Goal: Information Seeking & Learning: Learn about a topic

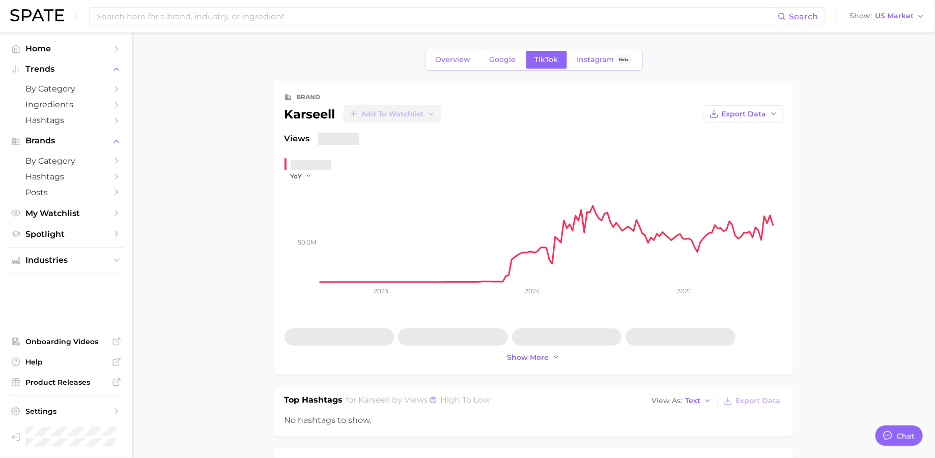
type textarea "x"
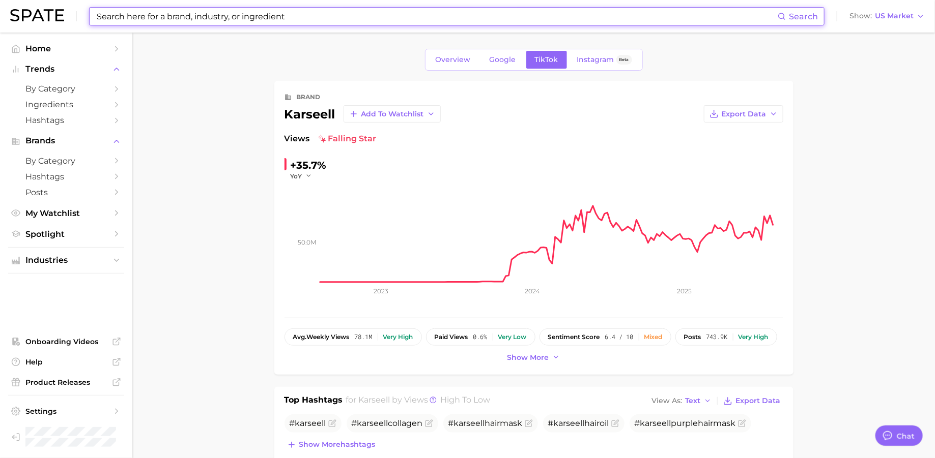
click at [353, 18] on input at bounding box center [437, 16] width 682 height 17
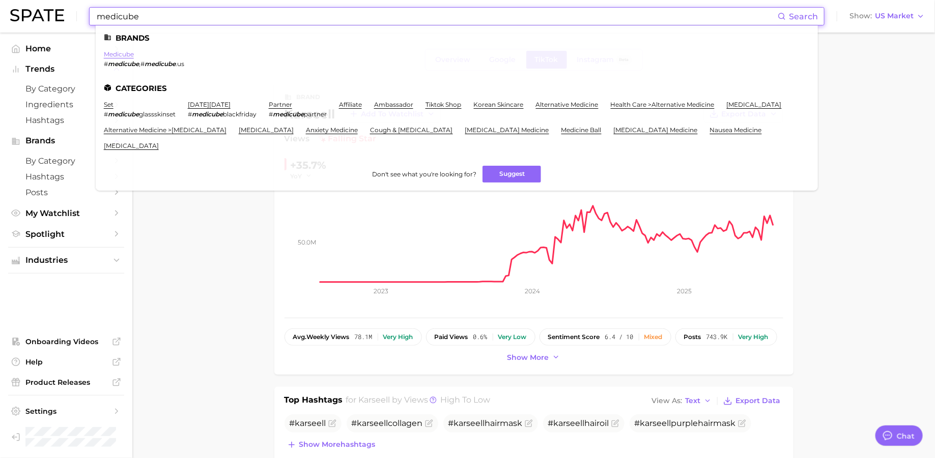
type input "medicube"
click at [125, 52] on link "medicube" at bounding box center [119, 54] width 30 height 8
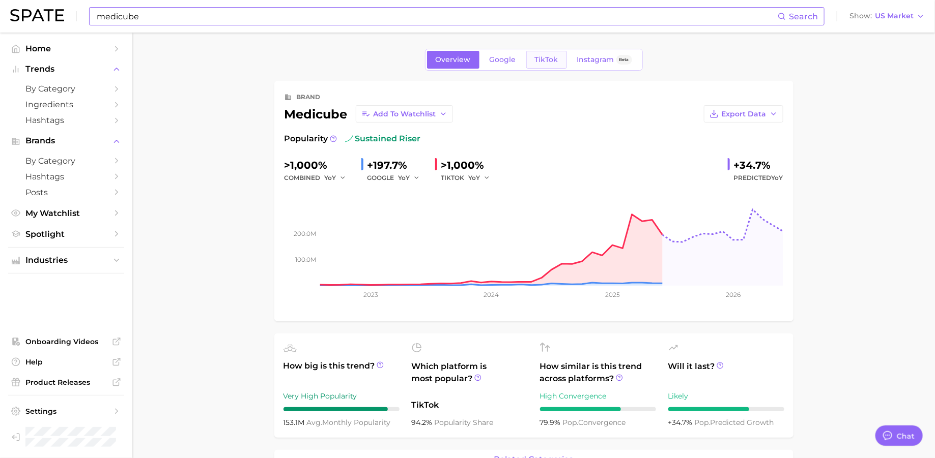
click at [547, 62] on span "TikTok" at bounding box center [546, 59] width 23 height 9
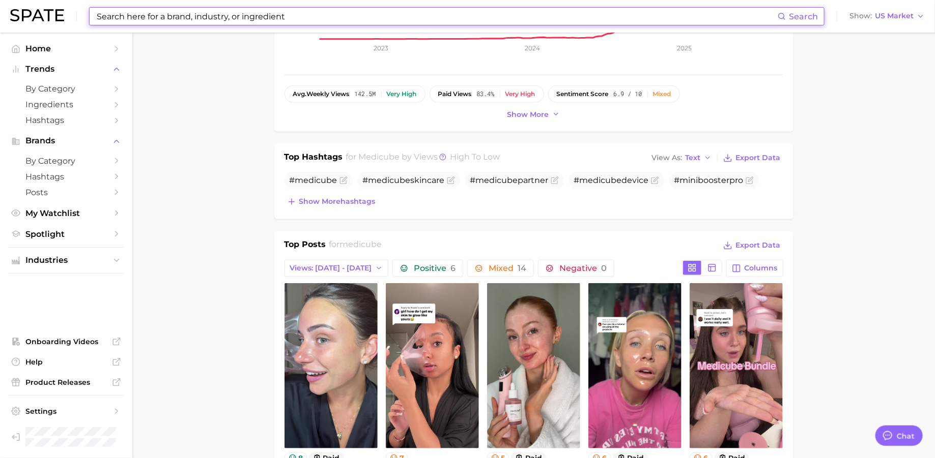
scroll to position [208, 0]
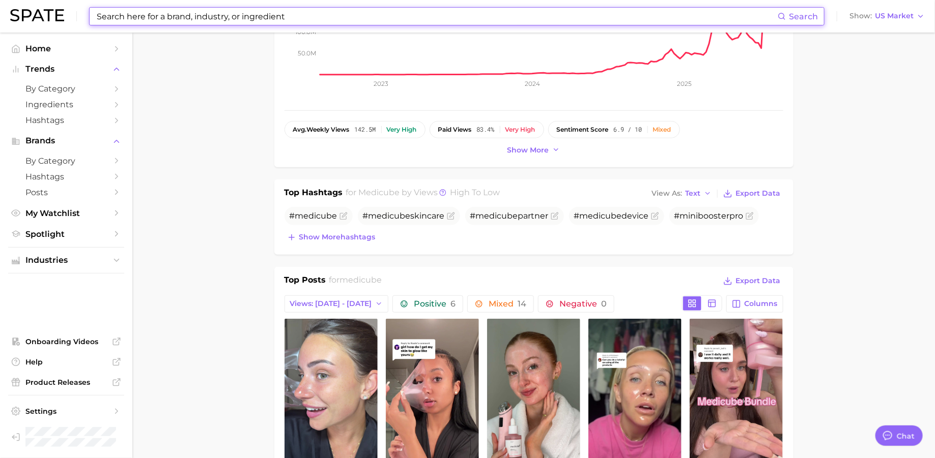
click at [516, 157] on div "brand medicube Add to Watchlist Export Data Views falling star >1,000% YoY 50.0…" at bounding box center [533, 20] width 519 height 294
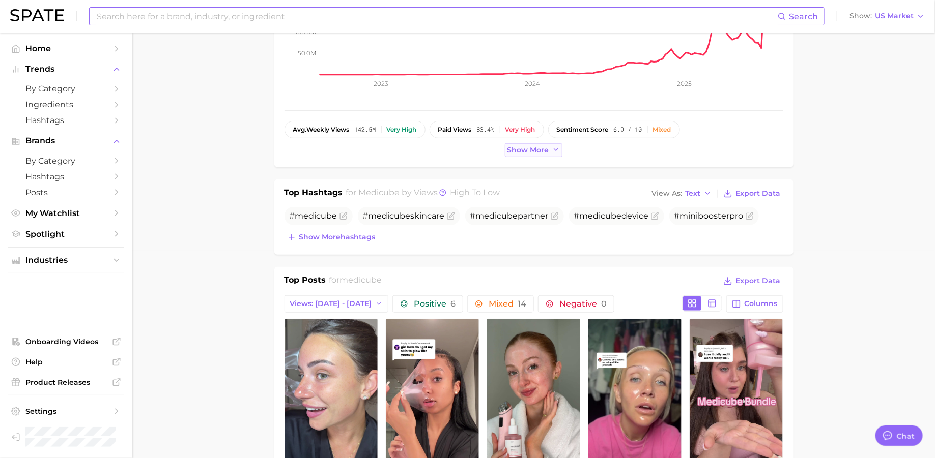
click at [518, 148] on span "Show more" at bounding box center [528, 150] width 42 height 9
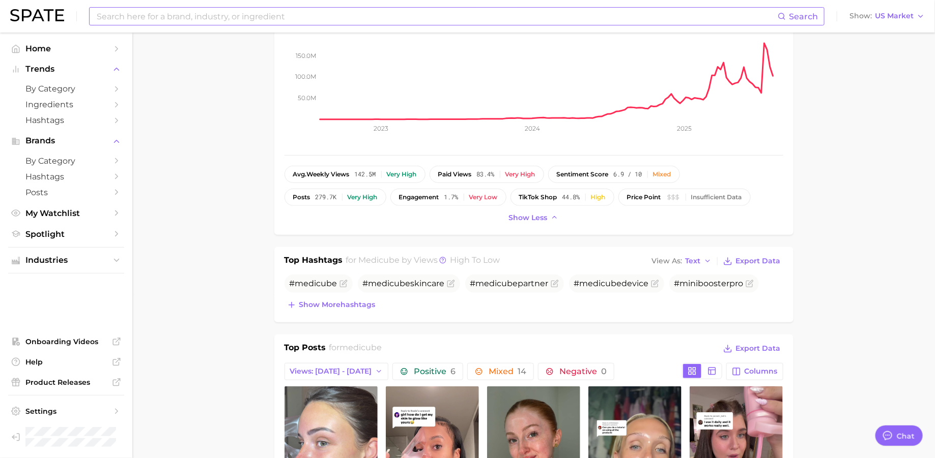
scroll to position [0, 0]
